Goal: Information Seeking & Learning: Learn about a topic

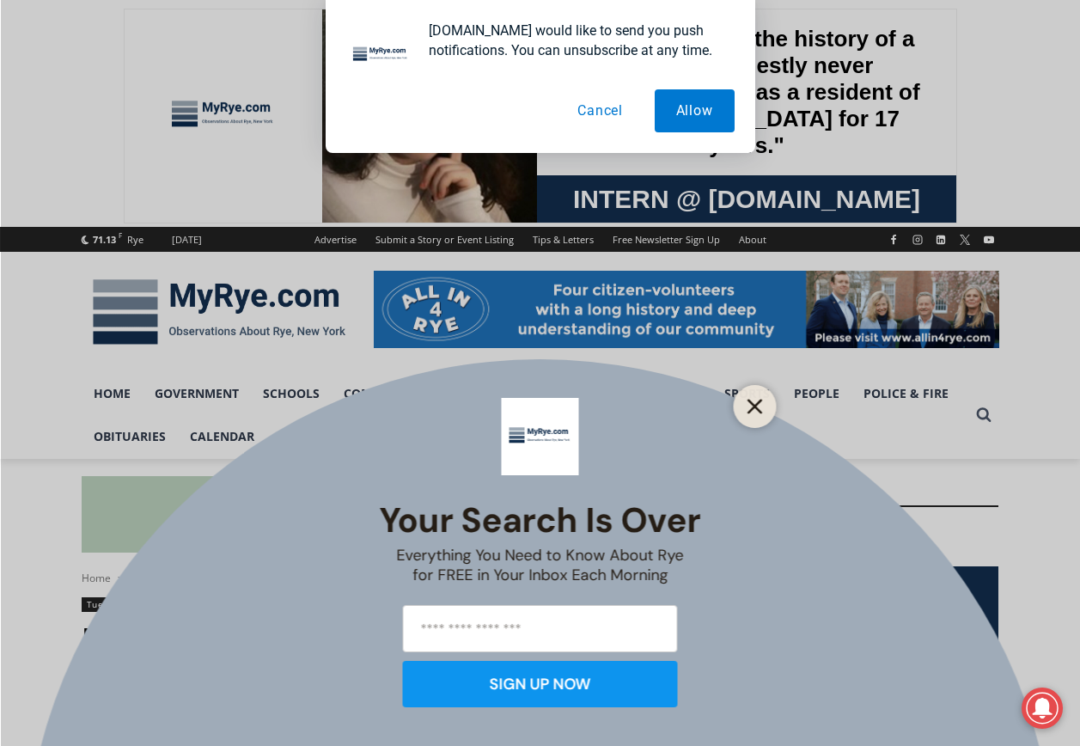
click at [751, 403] on line "Close" at bounding box center [754, 406] width 12 height 12
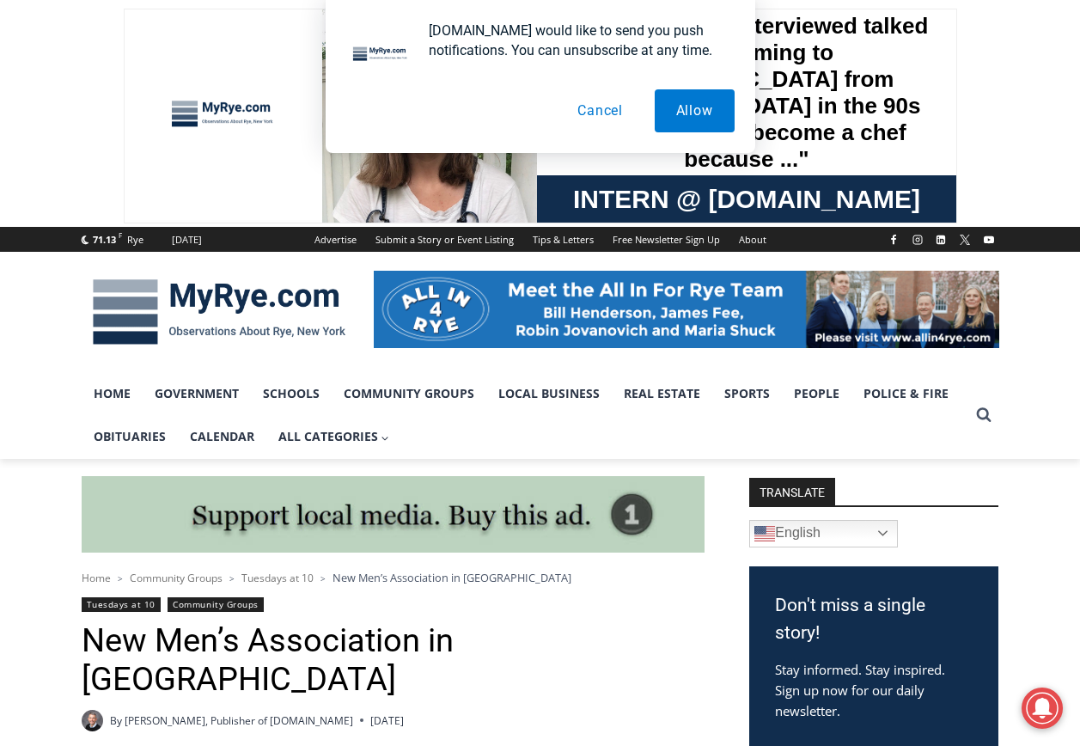
scroll to position [1785, 0]
